Goal: Task Accomplishment & Management: Manage account settings

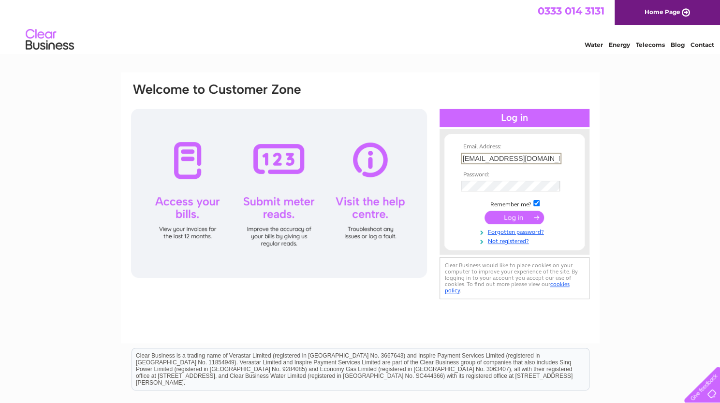
click at [547, 153] on input "info@musproperty.co.uk" at bounding box center [511, 159] width 101 height 12
click at [617, 218] on div "Email Address: info@musproperty.co.uk Password: Forgotten password?" at bounding box center [360, 291] width 720 height 436
drag, startPoint x: 545, startPoint y: 156, endPoint x: 443, endPoint y: 155, distance: 101.1
click at [443, 155] on div "Email Address: info@musproperty.co.uk Password:" at bounding box center [515, 192] width 150 height 106
type input "kzoffice27@gmail.com"
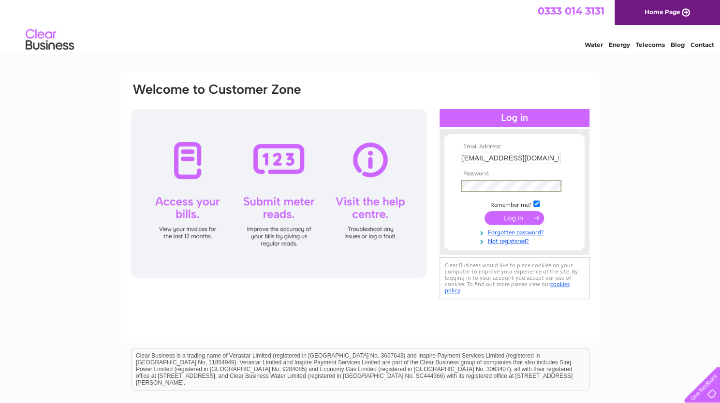
click at [442, 186] on div "Email Address: kzoffice27@gmail.com Password:" at bounding box center [515, 192] width 150 height 106
click at [485, 211] on input "submit" at bounding box center [514, 218] width 59 height 14
click at [493, 218] on input "submit" at bounding box center [514, 218] width 59 height 14
click at [538, 215] on input "submit" at bounding box center [514, 217] width 59 height 14
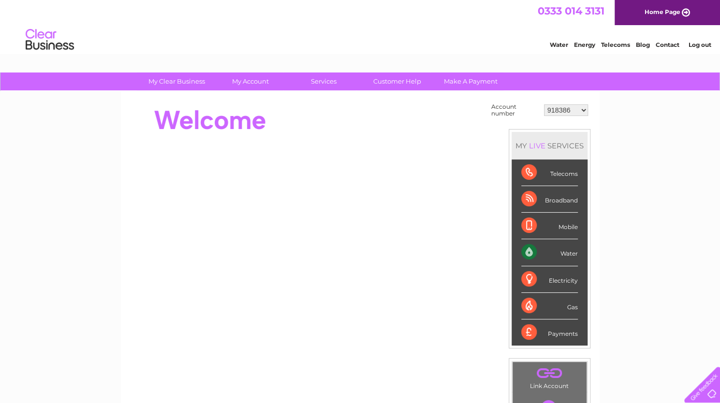
click at [582, 109] on select "918386 918390 30304075 30305766 30317575 30324876" at bounding box center [566, 110] width 44 height 12
select select "30304075"
click at [544, 104] on select "918386 918390 30304075 30305766 30317575 30324876" at bounding box center [566, 110] width 44 height 12
click at [584, 106] on select "918386 918390 30304075 30305766 30317575 30324876" at bounding box center [566, 110] width 44 height 12
select select "30317575"
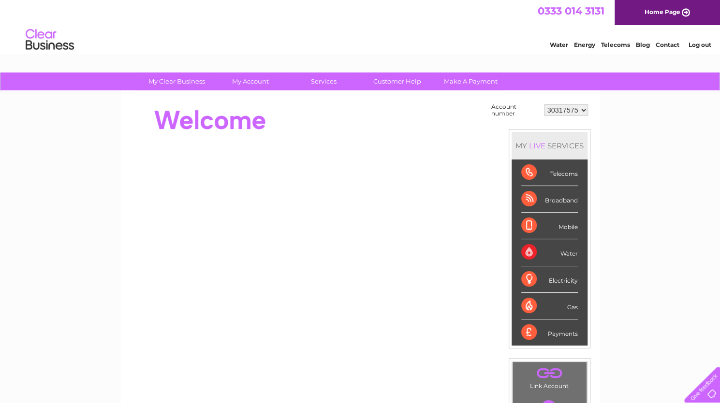
click at [544, 104] on select "918386 918390 30304075 30305766 30317575 30324876" at bounding box center [566, 110] width 44 height 12
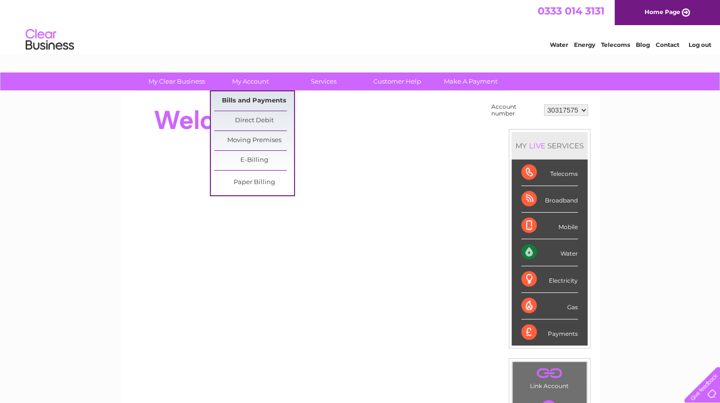
click at [245, 97] on link "Bills and Payments" at bounding box center [254, 100] width 80 height 19
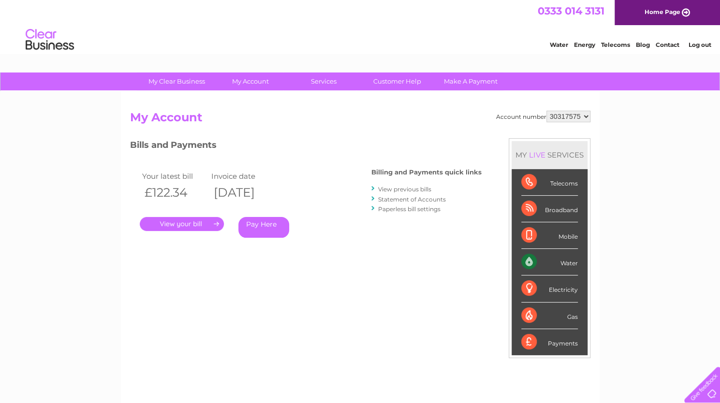
click at [172, 224] on link "." at bounding box center [182, 224] width 84 height 14
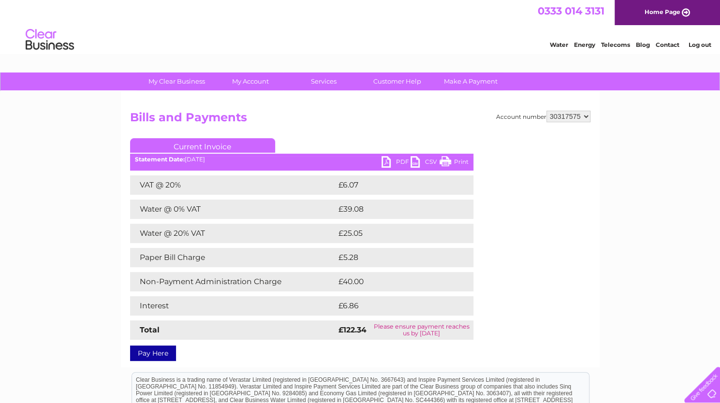
click at [397, 163] on link "PDF" at bounding box center [396, 163] width 29 height 14
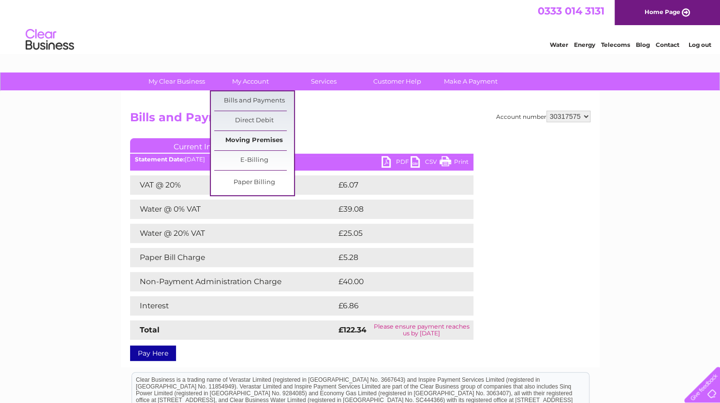
click at [259, 138] on link "Moving Premises" at bounding box center [254, 140] width 80 height 19
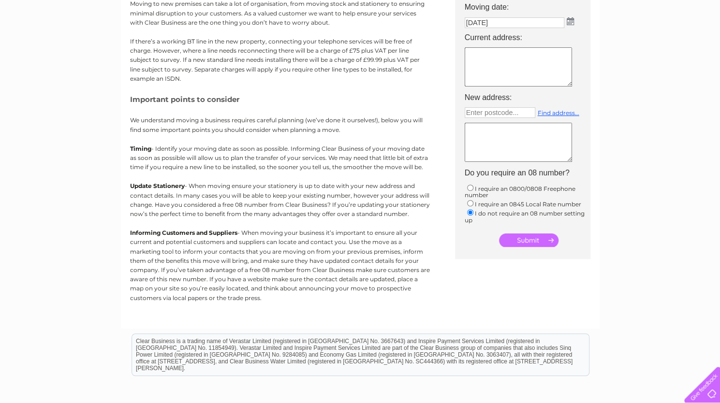
scroll to position [48, 0]
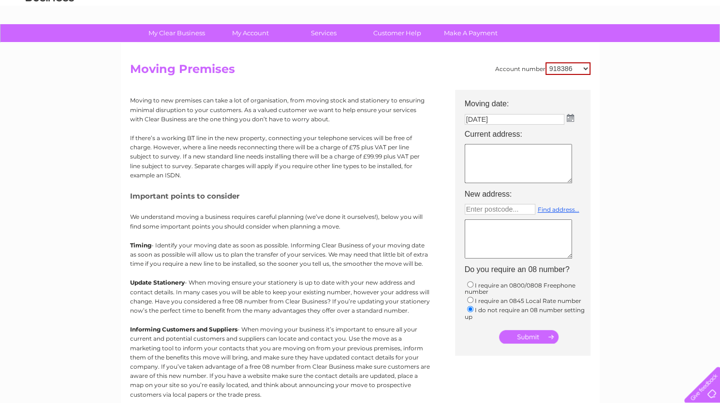
click at [586, 66] on select "918386 918390 30304075 30305766 30317575 30324876" at bounding box center [567, 68] width 45 height 13
select select "30317575"
click at [545, 62] on select "918386 918390 30304075 30305766 30317575 30324876" at bounding box center [567, 68] width 45 height 13
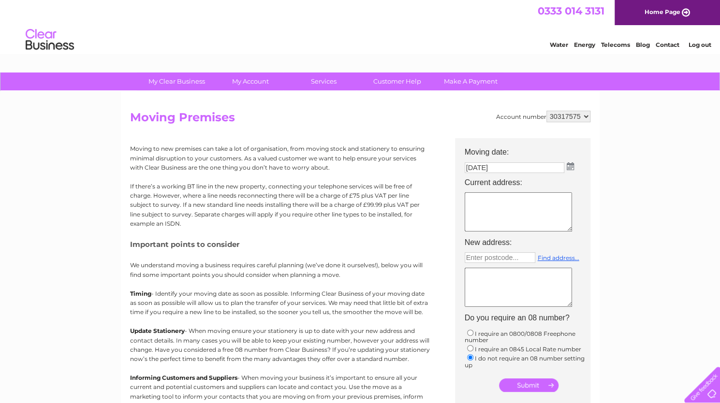
click at [570, 165] on img at bounding box center [570, 166] width 7 height 8
